Goal: Check status: Check status

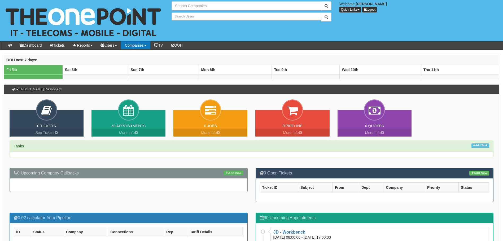
click at [145, 46] on link "Companies" at bounding box center [135, 45] width 29 height 8
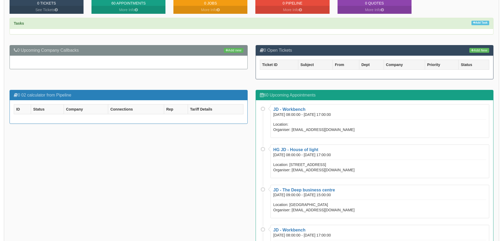
scroll to position [124, 0]
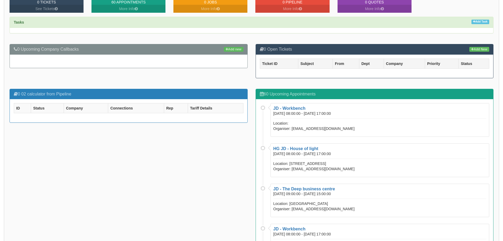
type input "Search Companies"
type input "Search Users"
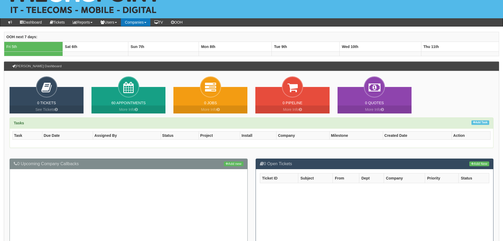
scroll to position [0, 0]
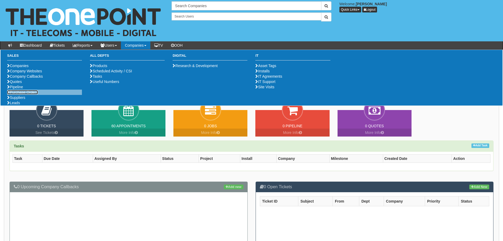
click at [14, 94] on link "Purchase Orders" at bounding box center [22, 92] width 31 height 4
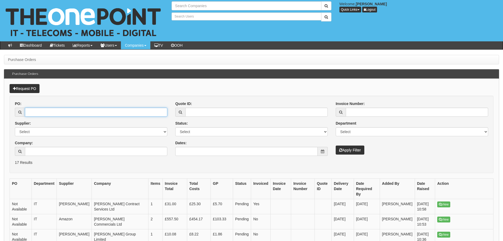
type input "Search Companies"
type input "Search Users"
click at [79, 110] on input "PO:" at bounding box center [96, 112] width 142 height 9
paste input "19372"
type input "19372"
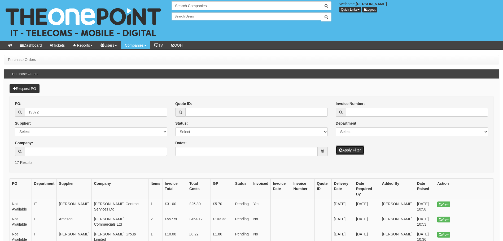
click at [348, 150] on button "Apply Filter" at bounding box center [350, 150] width 29 height 9
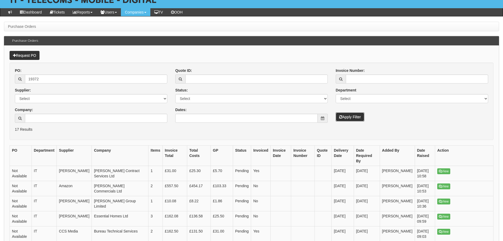
scroll to position [35, 0]
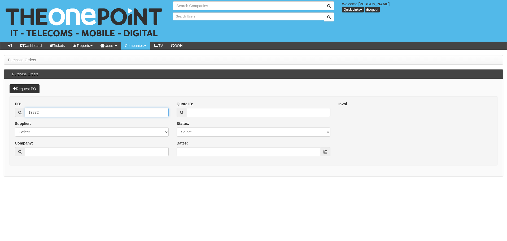
click at [29, 112] on input "19372" at bounding box center [97, 112] width 144 height 9
type input "Search Companies"
type input "Search Users"
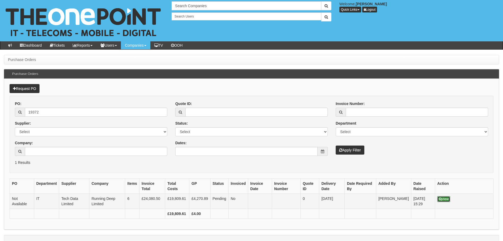
click at [449, 196] on link "View" at bounding box center [444, 199] width 13 height 6
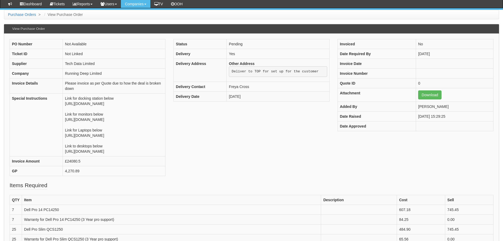
scroll to position [124, 0]
